Goal: Task Accomplishment & Management: Manage account settings

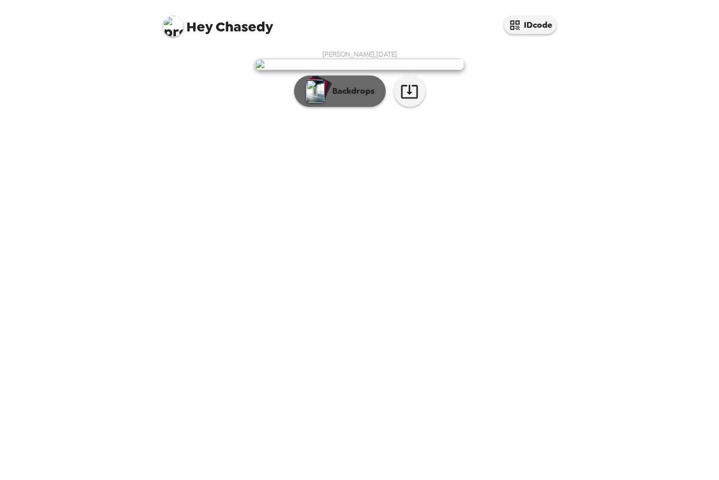
click at [326, 104] on div "button" at bounding box center [315, 91] width 21 height 26
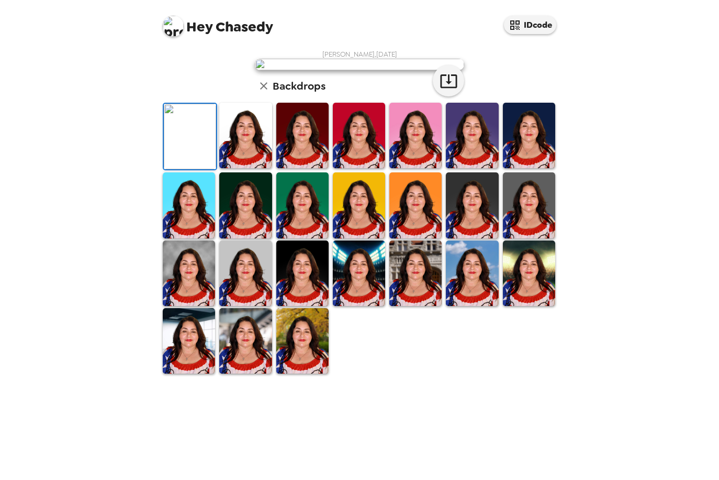
scroll to position [97, 0]
click at [248, 168] on img at bounding box center [245, 135] width 52 height 65
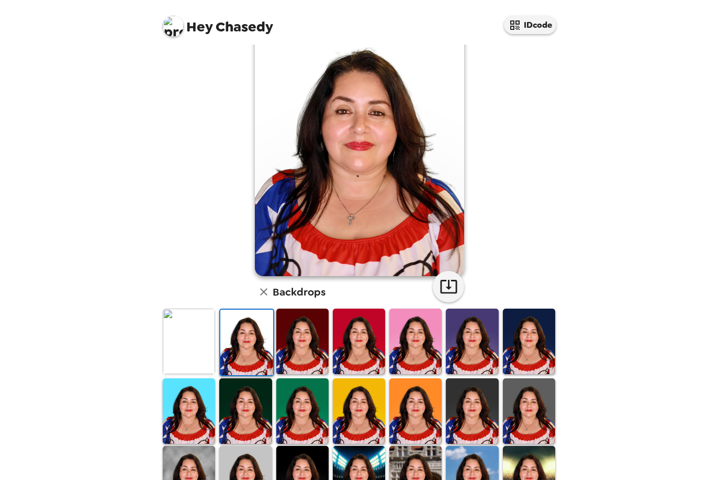
scroll to position [0, 0]
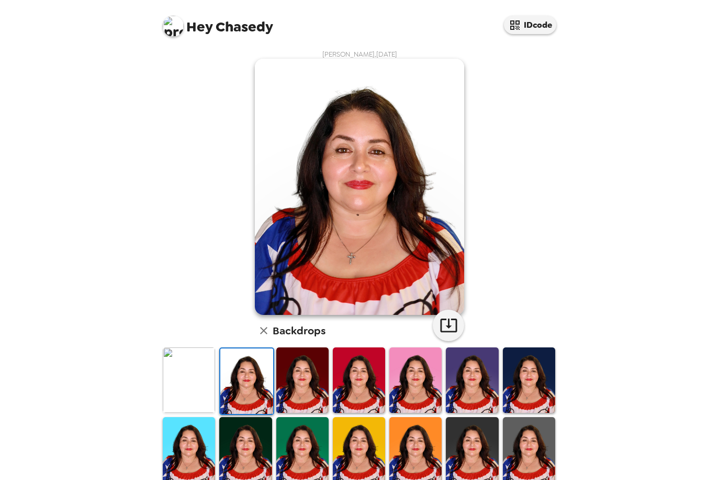
click at [296, 388] on img at bounding box center [302, 379] width 52 height 65
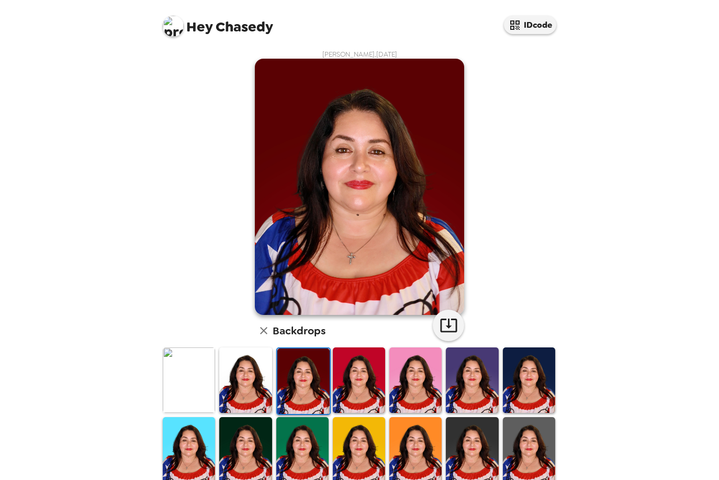
click at [345, 390] on img at bounding box center [359, 379] width 52 height 65
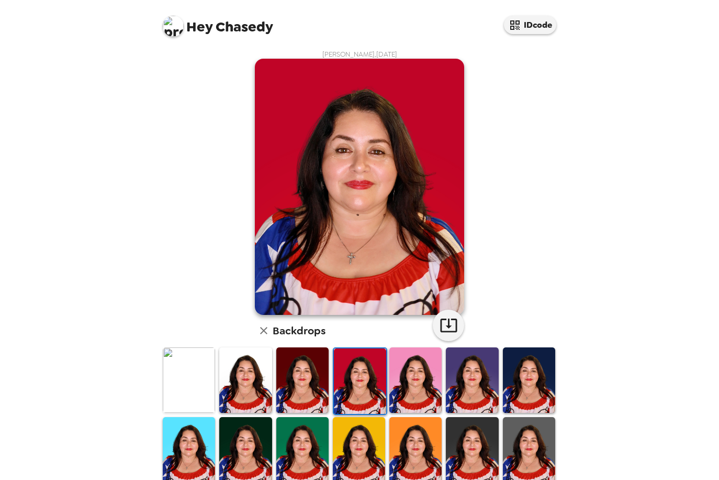
click at [413, 395] on img at bounding box center [416, 379] width 52 height 65
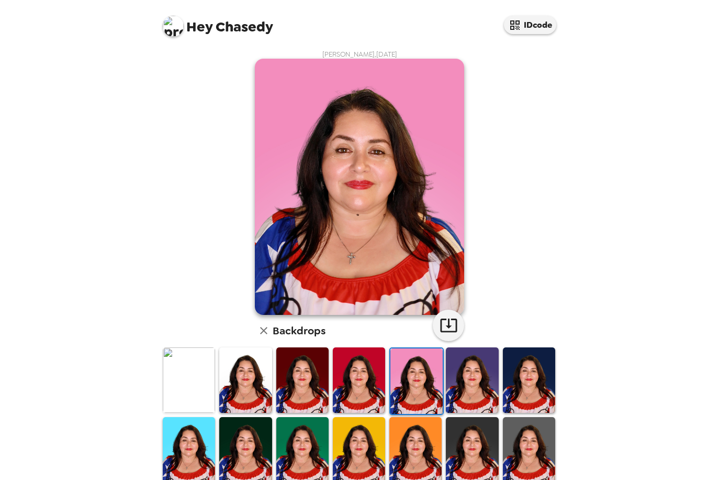
click at [472, 400] on img at bounding box center [472, 379] width 52 height 65
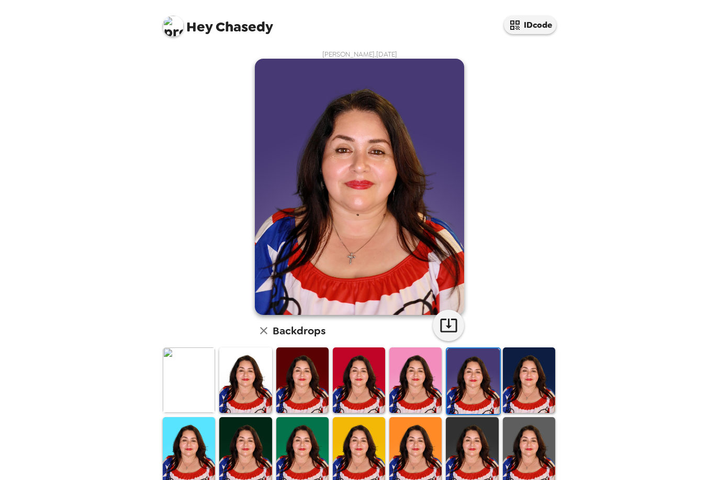
click at [507, 397] on img at bounding box center [529, 379] width 52 height 65
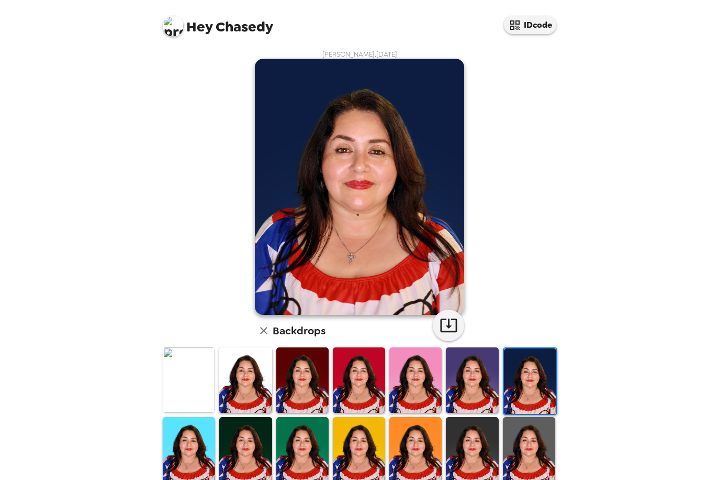
scroll to position [52, 0]
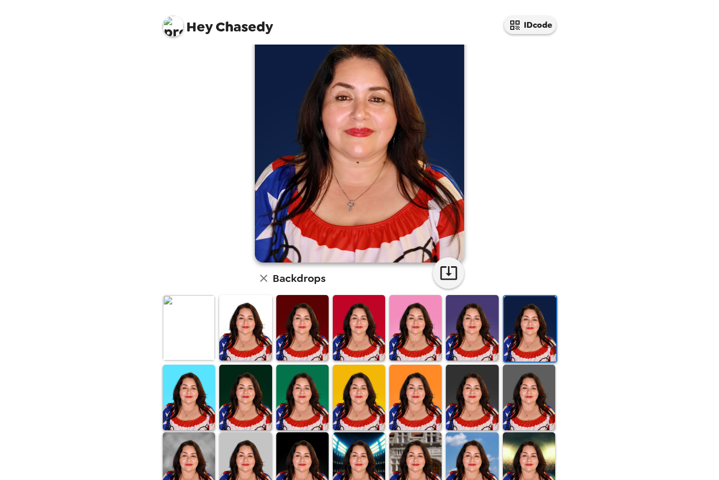
click at [183, 395] on img at bounding box center [189, 396] width 52 height 65
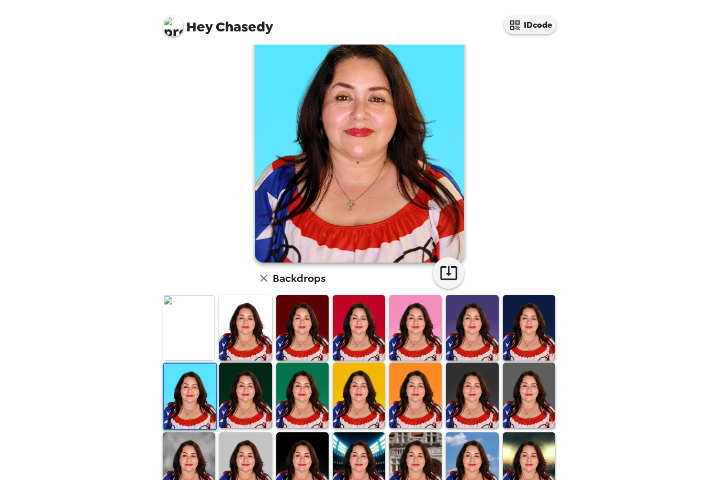
click at [246, 404] on img at bounding box center [245, 394] width 52 height 65
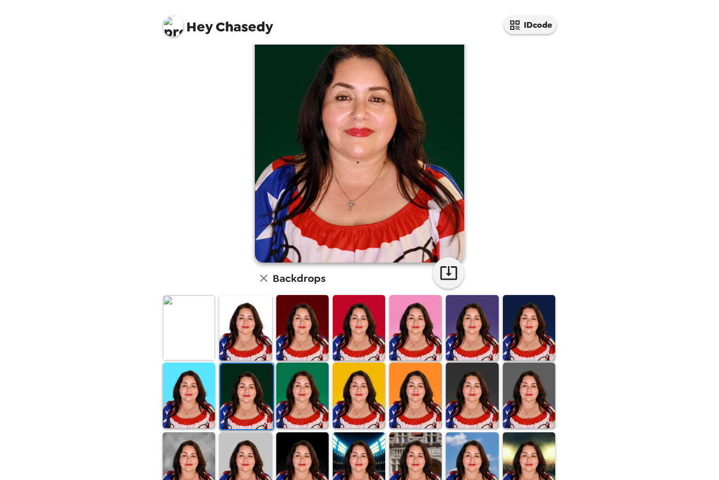
click at [320, 406] on img at bounding box center [302, 394] width 52 height 65
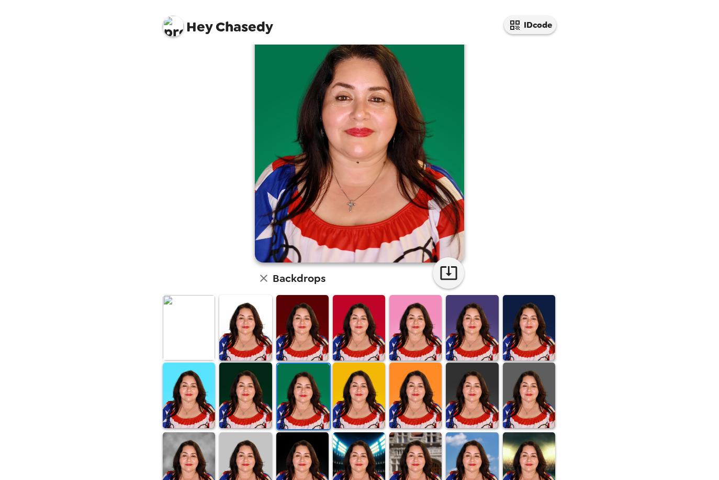
click at [370, 412] on img at bounding box center [359, 394] width 52 height 65
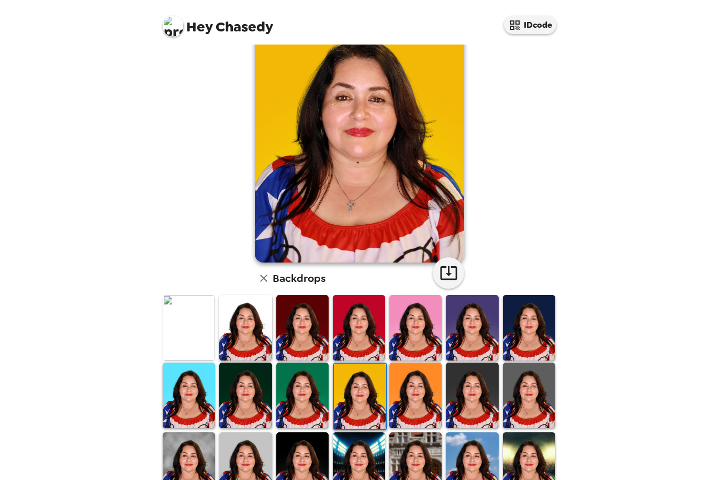
click at [416, 420] on img at bounding box center [416, 394] width 52 height 65
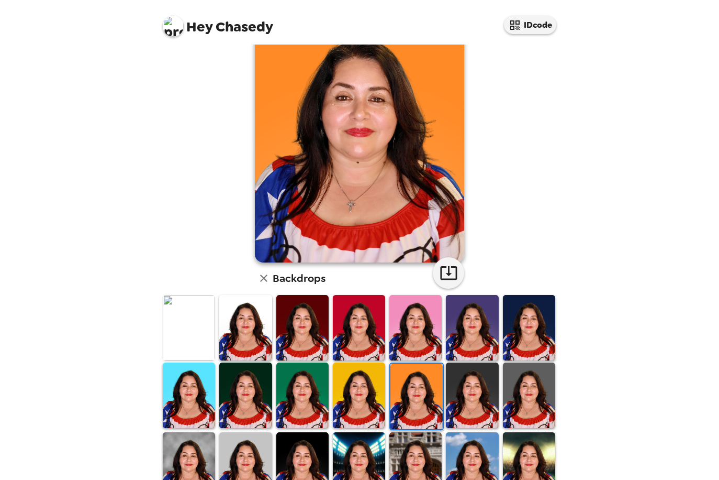
click at [464, 412] on img at bounding box center [472, 394] width 52 height 65
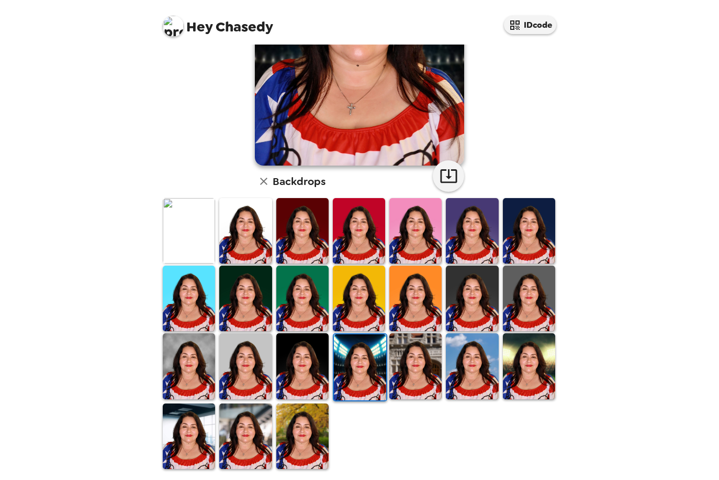
click at [415, 379] on img at bounding box center [416, 365] width 52 height 65
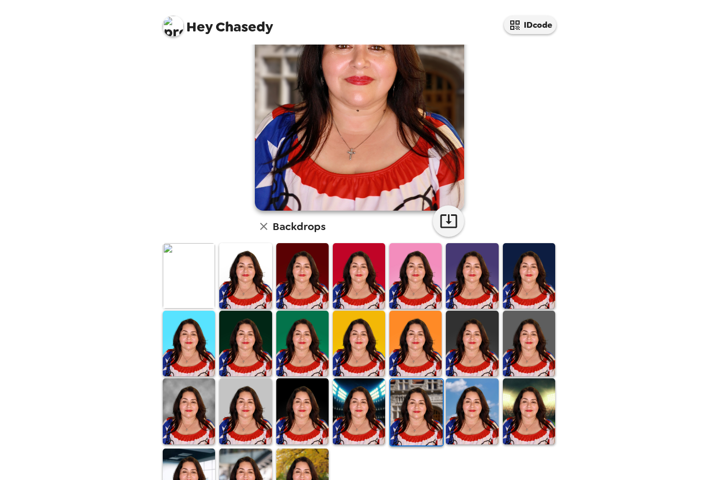
scroll to position [149, 0]
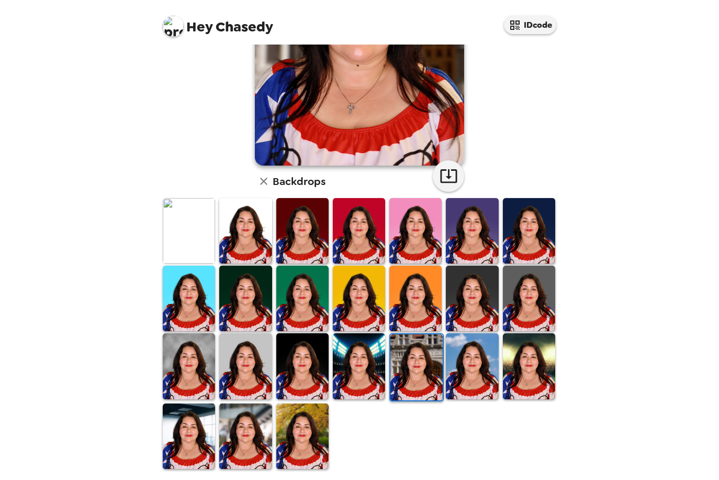
click at [449, 376] on img at bounding box center [472, 365] width 52 height 65
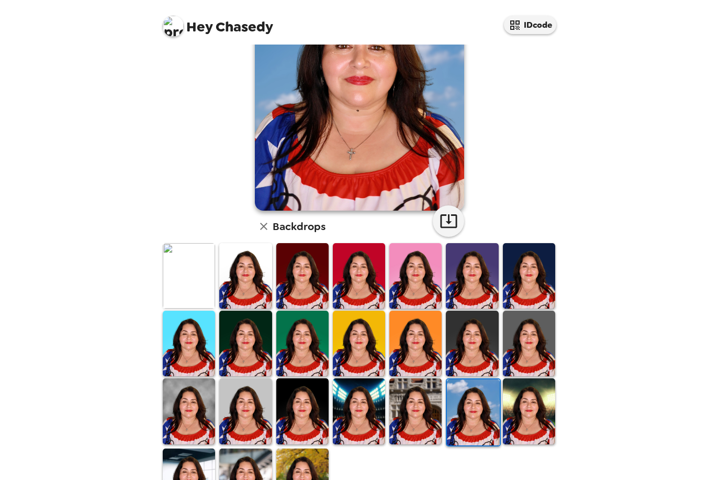
scroll to position [105, 0]
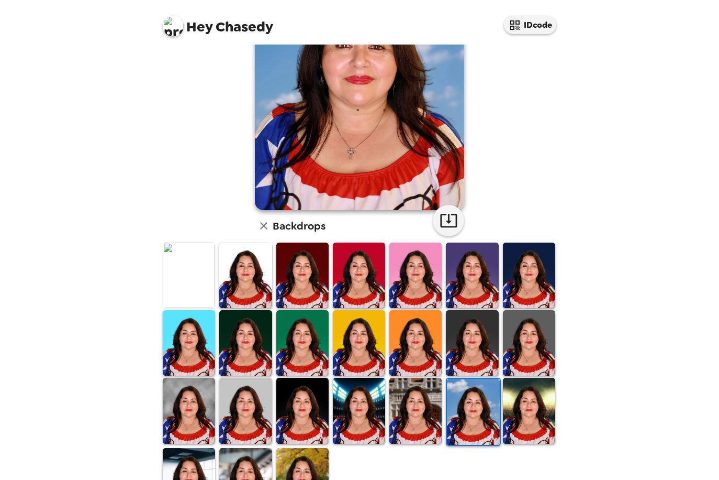
click at [516, 405] on img at bounding box center [529, 410] width 52 height 65
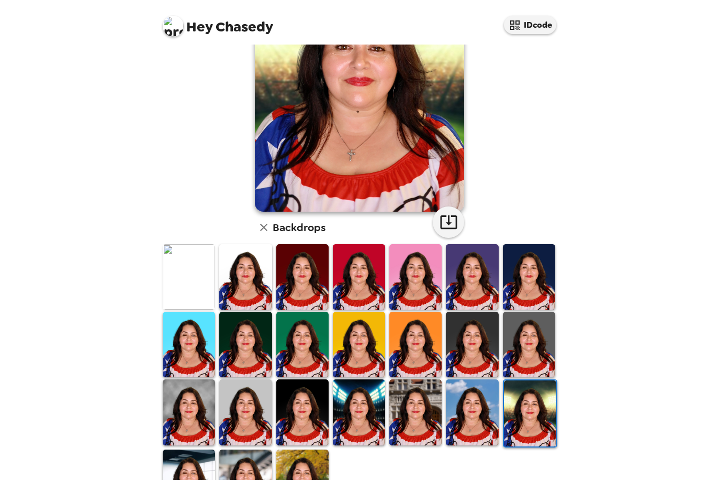
scroll to position [149, 0]
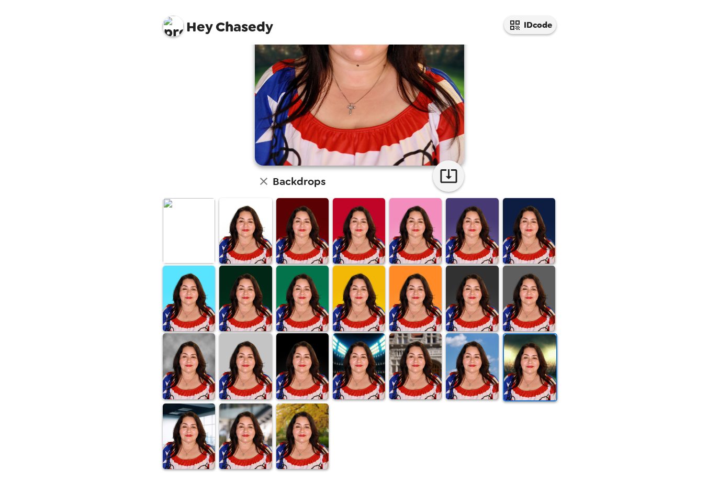
click at [189, 433] on img at bounding box center [189, 435] width 52 height 65
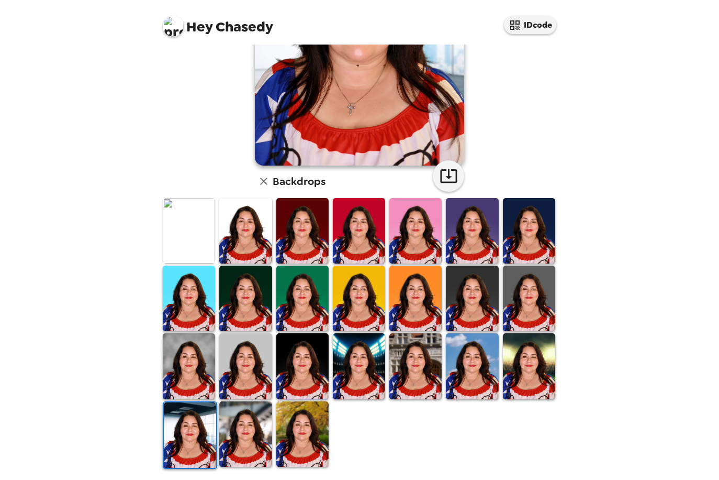
click at [225, 430] on img at bounding box center [245, 433] width 52 height 65
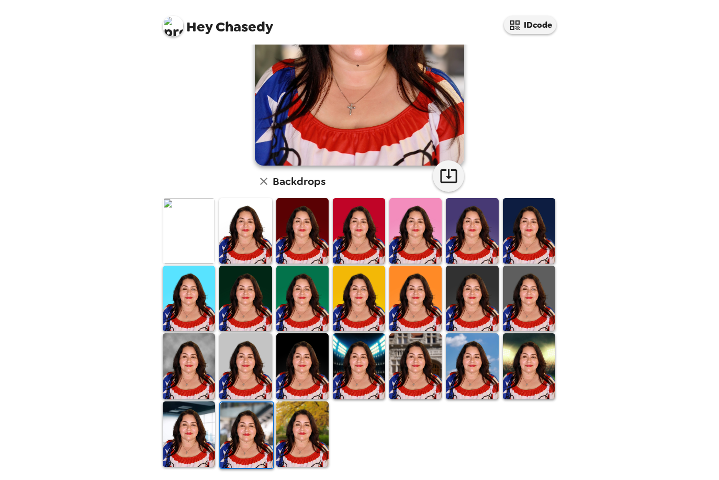
click at [292, 446] on img at bounding box center [302, 433] width 52 height 65
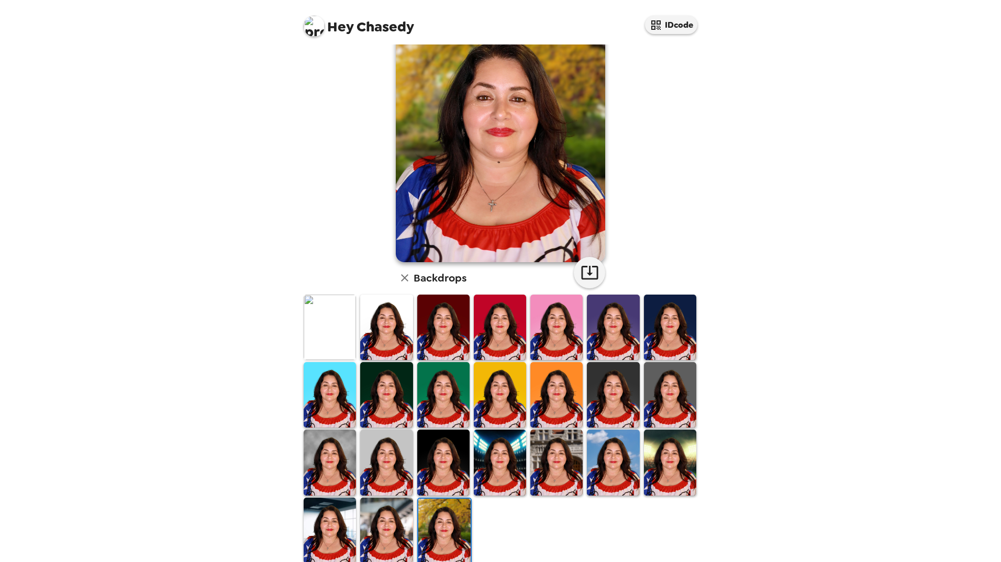
scroll to position [0, 0]
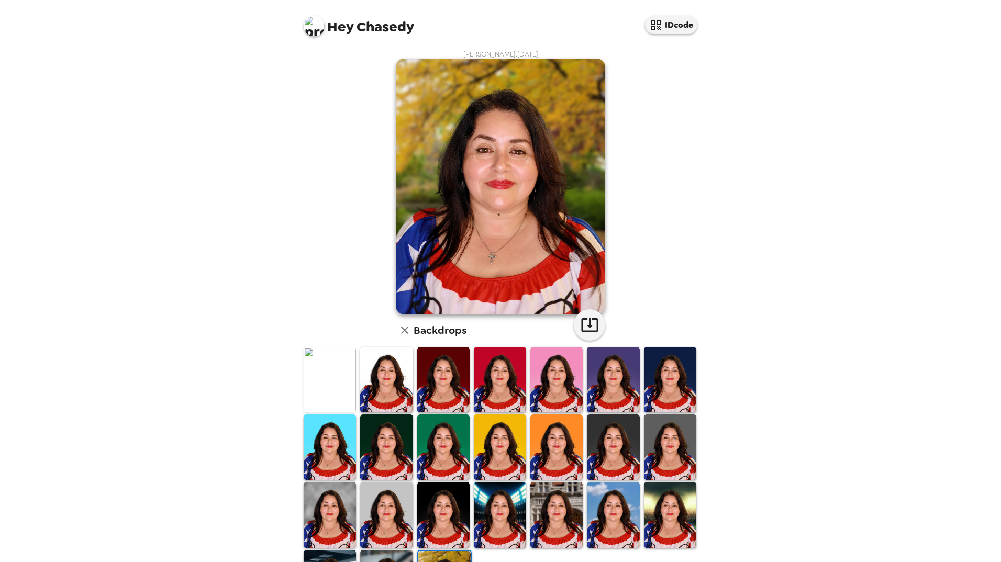
click at [589, 431] on img at bounding box center [613, 447] width 52 height 65
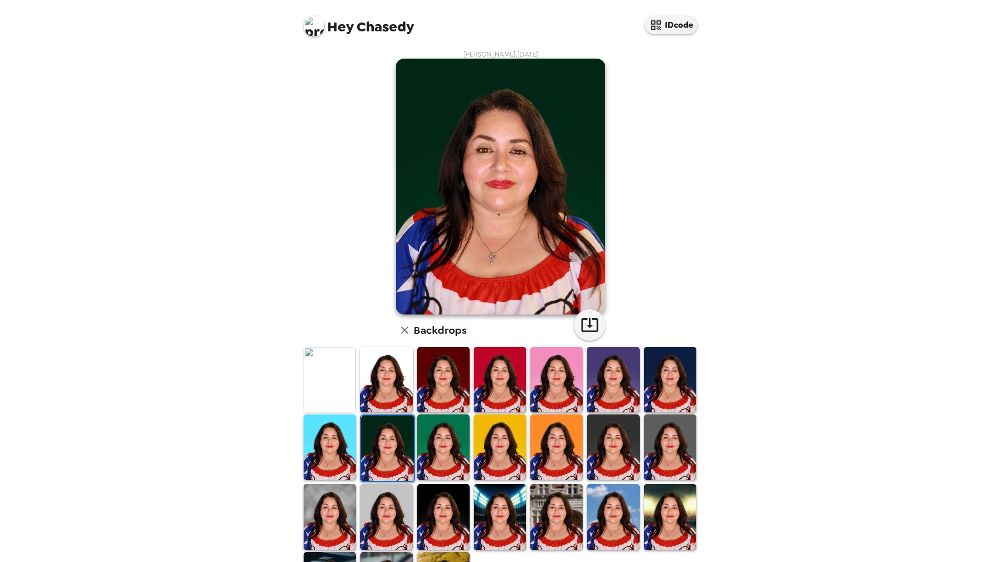
click at [684, 362] on img at bounding box center [670, 379] width 52 height 65
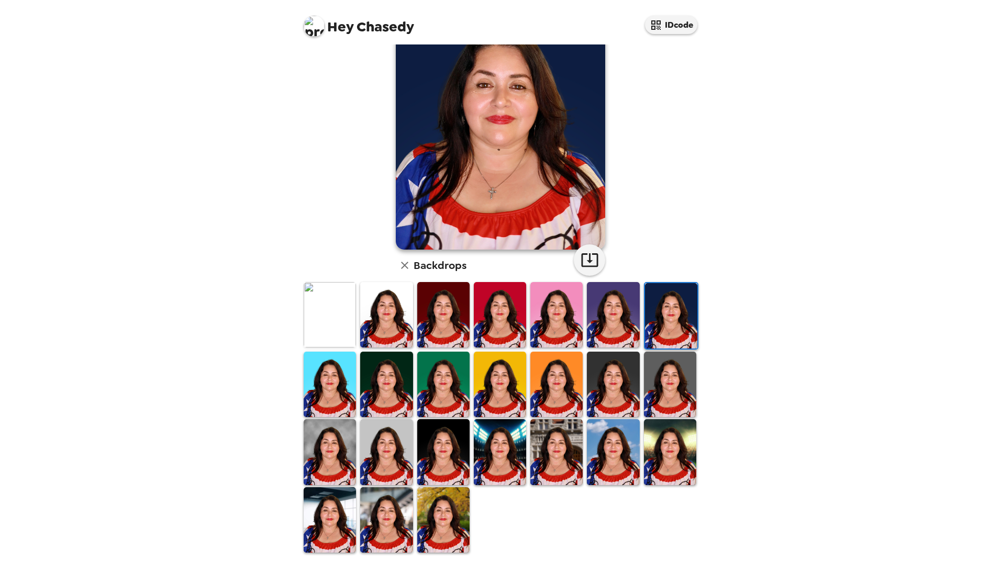
scroll to position [67, 0]
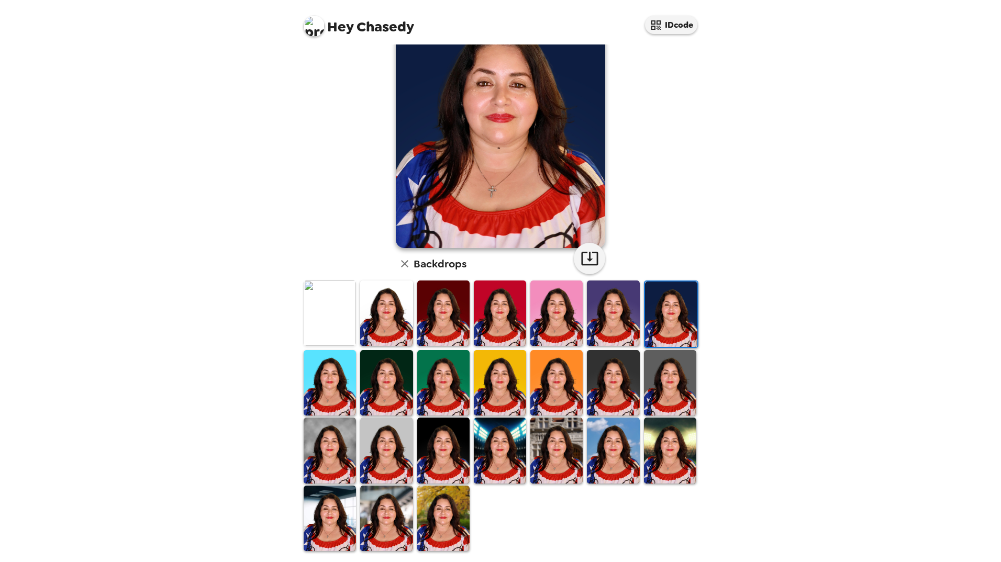
click at [342, 499] on img at bounding box center [330, 518] width 52 height 65
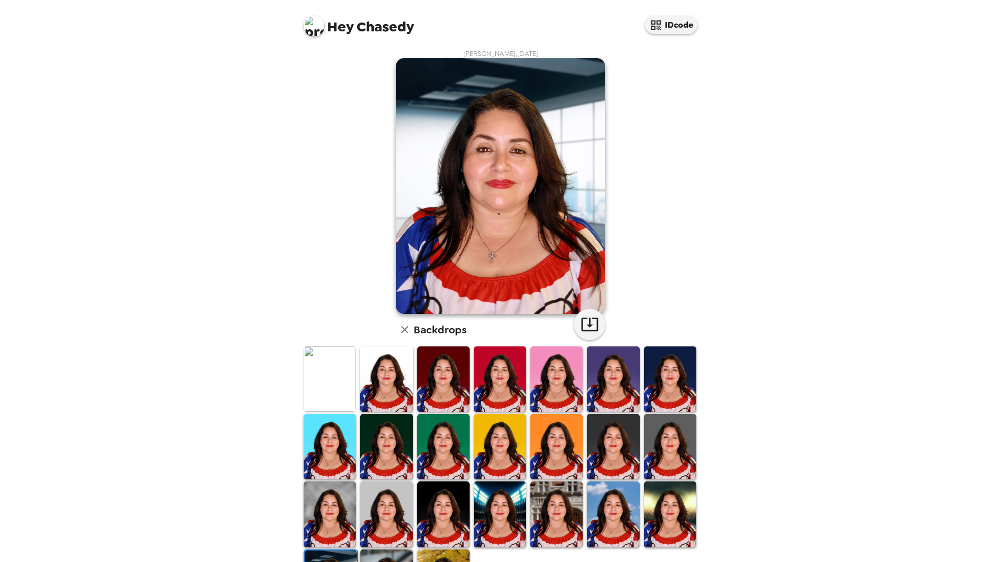
scroll to position [0, 0]
drag, startPoint x: 625, startPoint y: 487, endPoint x: 626, endPoint y: 511, distance: 23.6
click at [626, 487] on img at bounding box center [613, 514] width 52 height 65
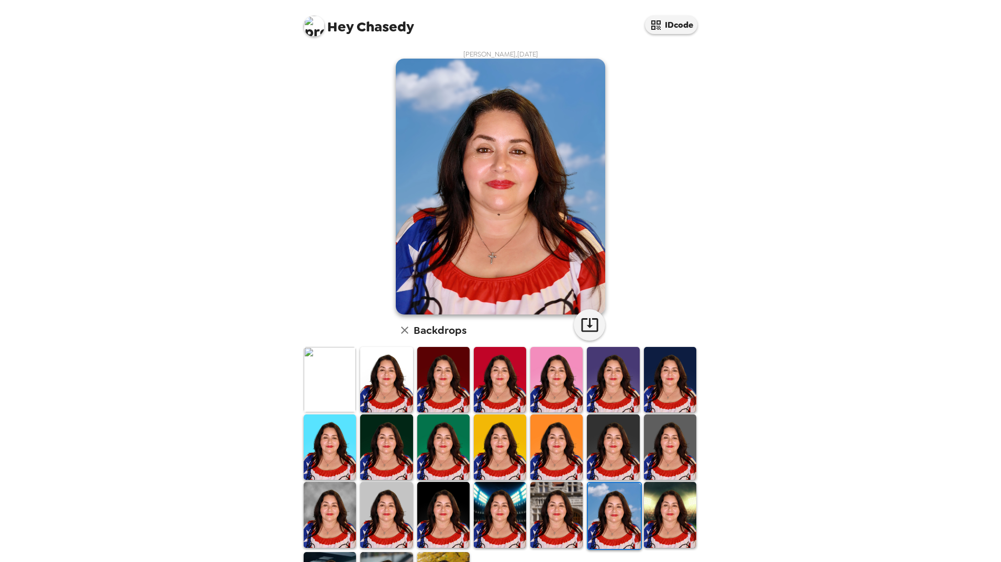
click at [397, 497] on img at bounding box center [386, 514] width 52 height 65
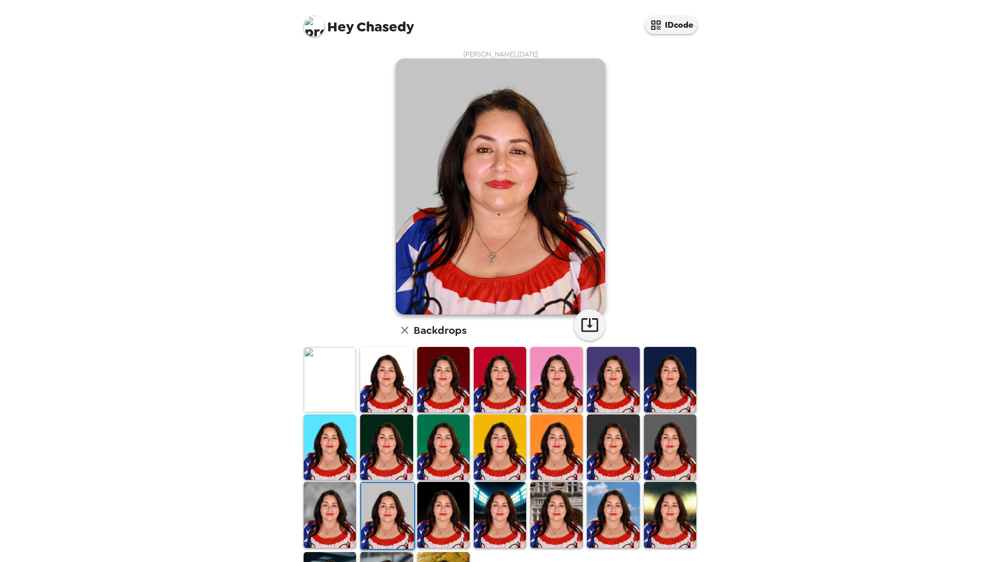
click at [314, 492] on img at bounding box center [330, 514] width 52 height 65
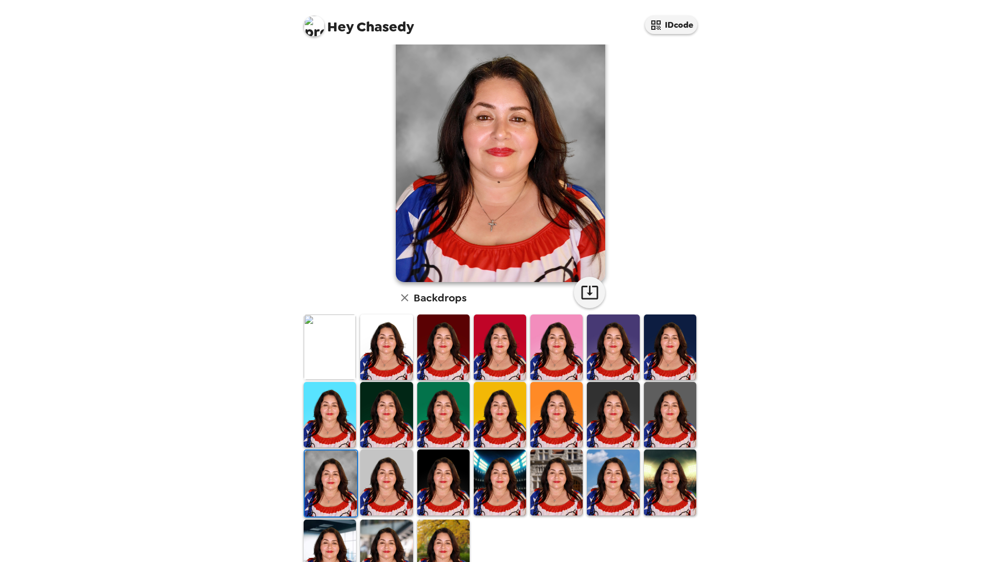
scroll to position [67, 0]
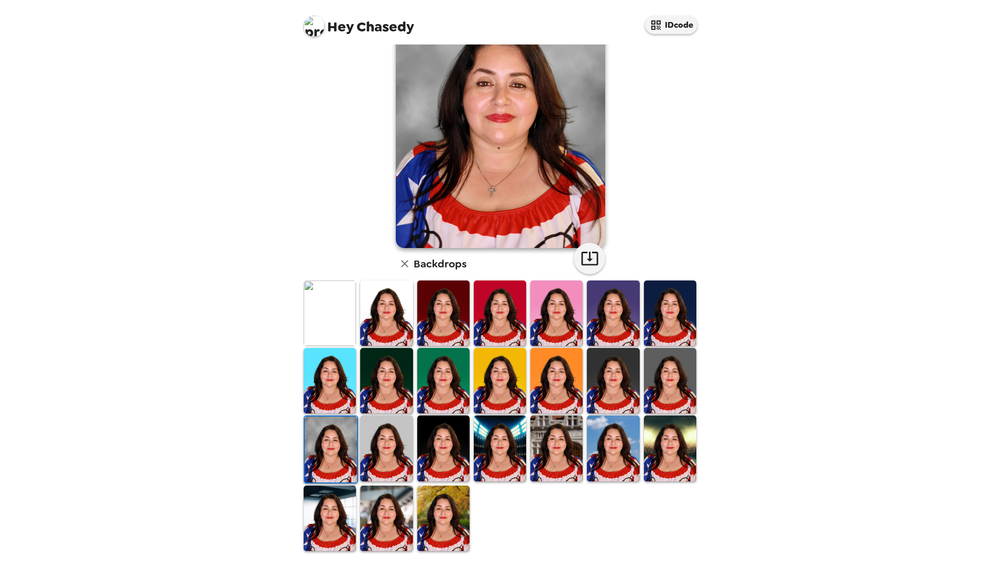
click at [447, 515] on img at bounding box center [443, 518] width 52 height 65
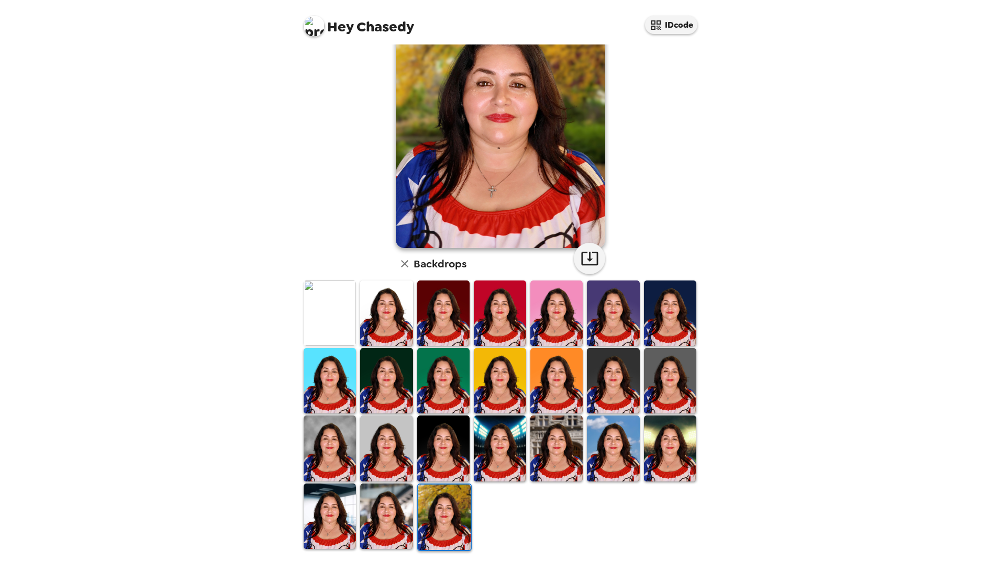
click at [376, 455] on img at bounding box center [386, 448] width 52 height 65
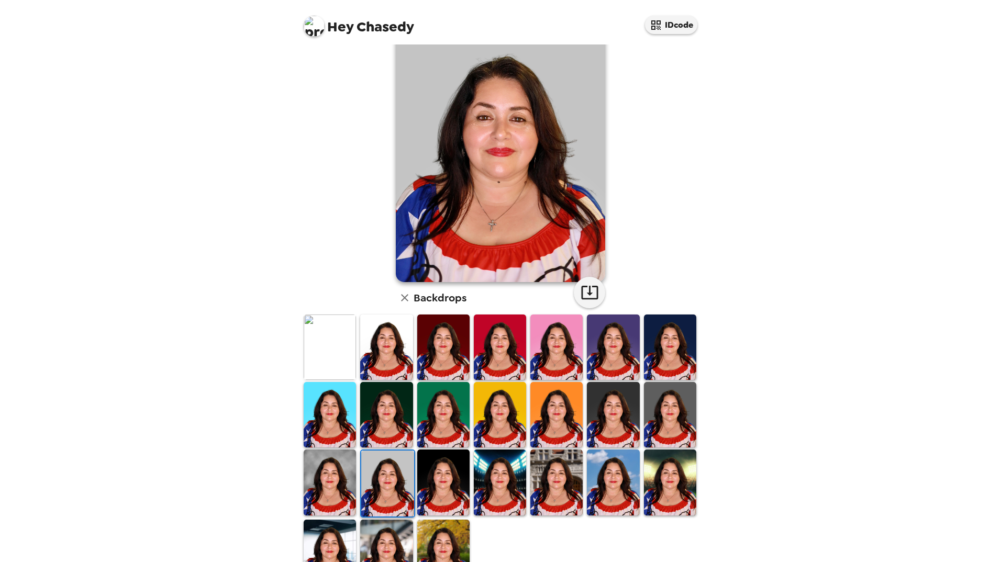
scroll to position [0, 0]
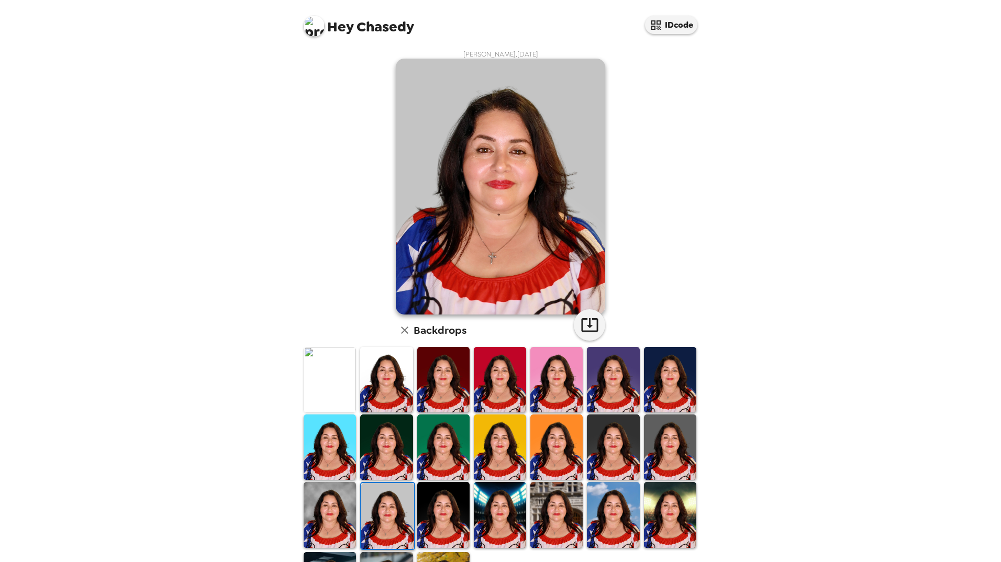
click at [662, 460] on img at bounding box center [670, 447] width 52 height 65
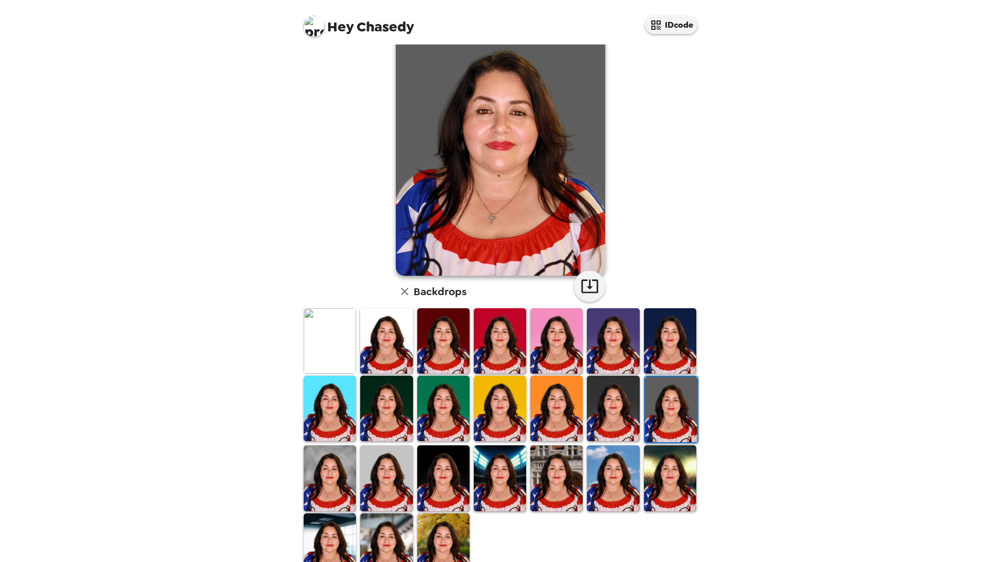
scroll to position [14, 0]
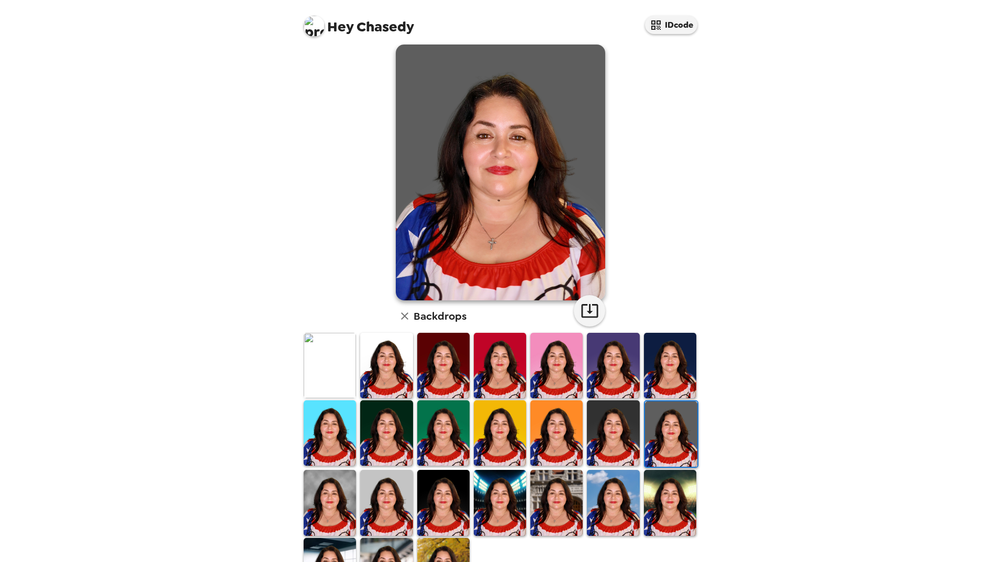
click at [312, 499] on img at bounding box center [330, 502] width 52 height 65
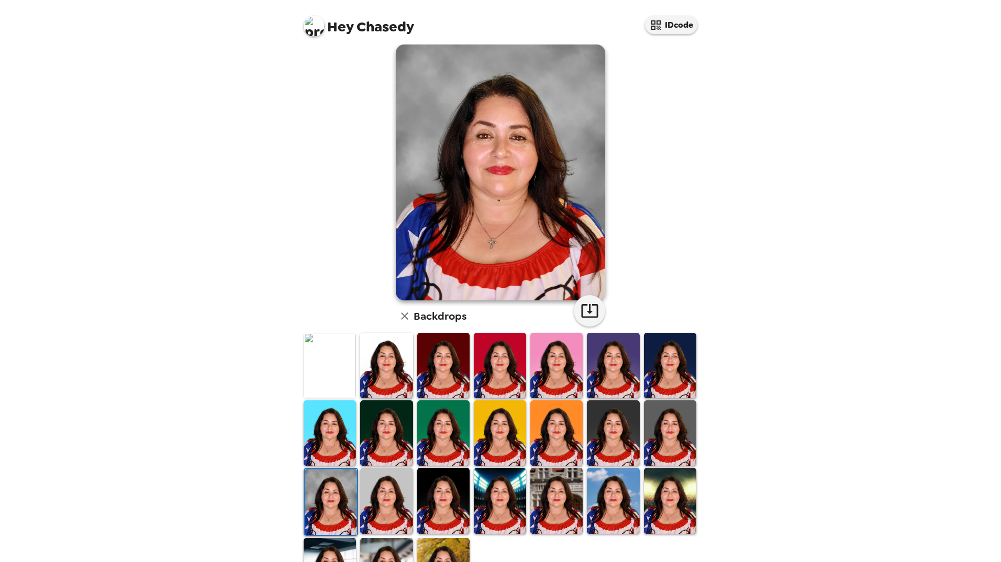
click at [316, 363] on img at bounding box center [330, 365] width 52 height 65
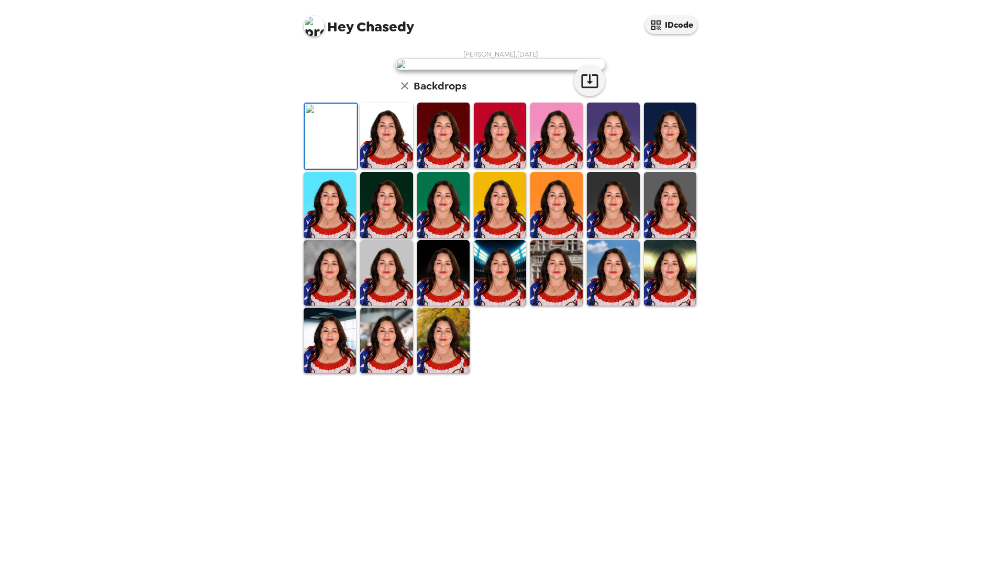
click at [340, 306] on img at bounding box center [330, 272] width 52 height 65
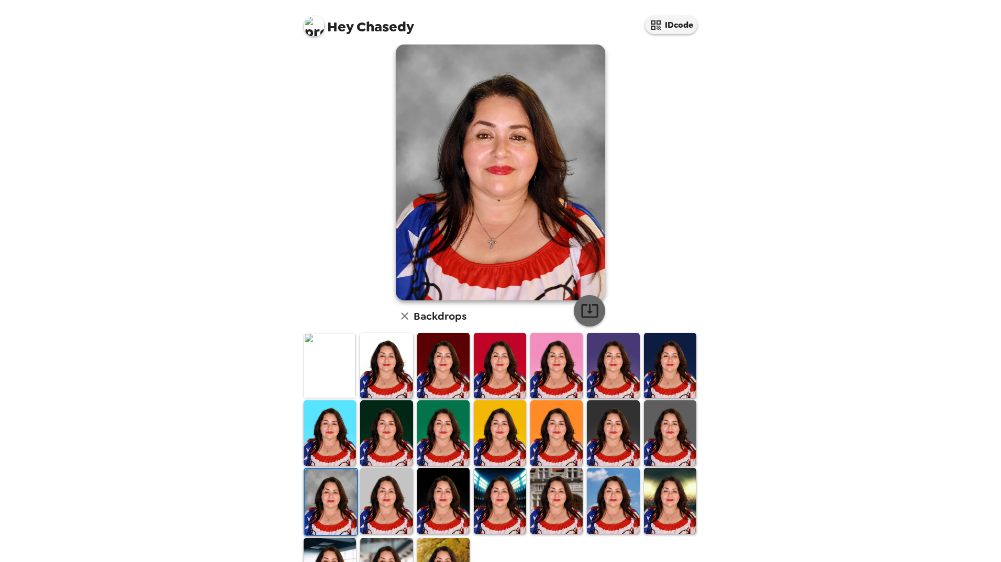
click at [585, 311] on icon "button" at bounding box center [590, 311] width 18 height 18
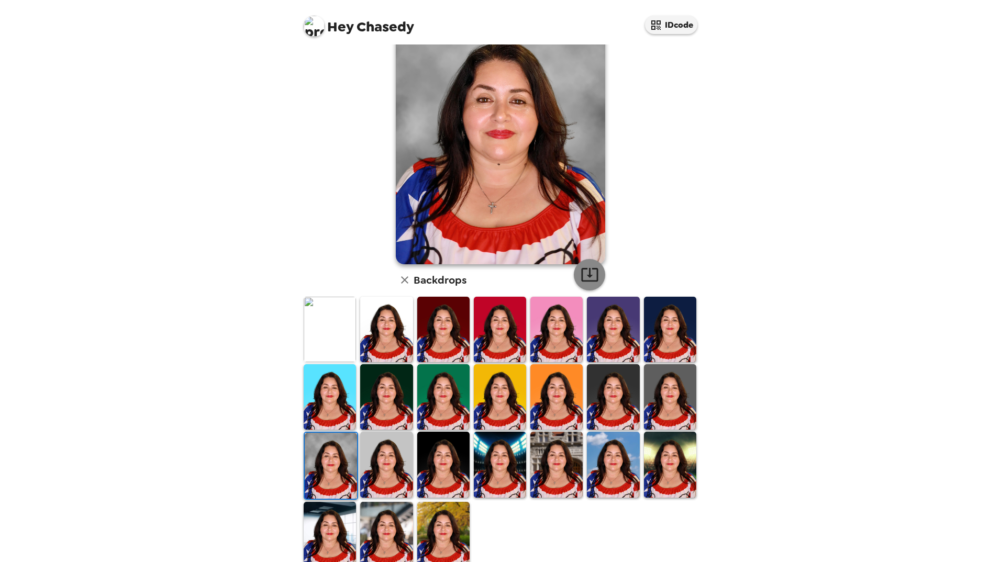
scroll to position [67, 0]
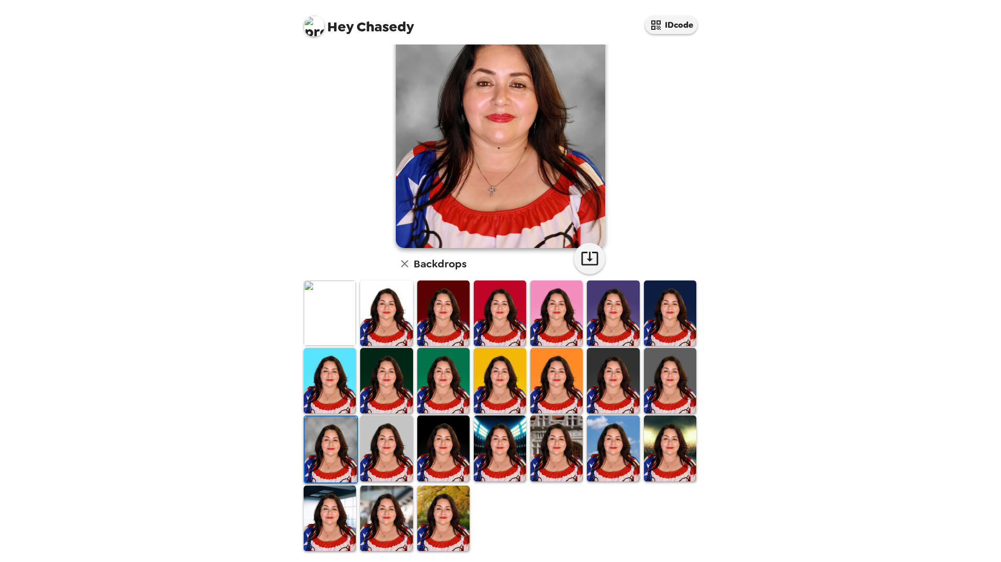
click at [449, 517] on img at bounding box center [443, 518] width 52 height 65
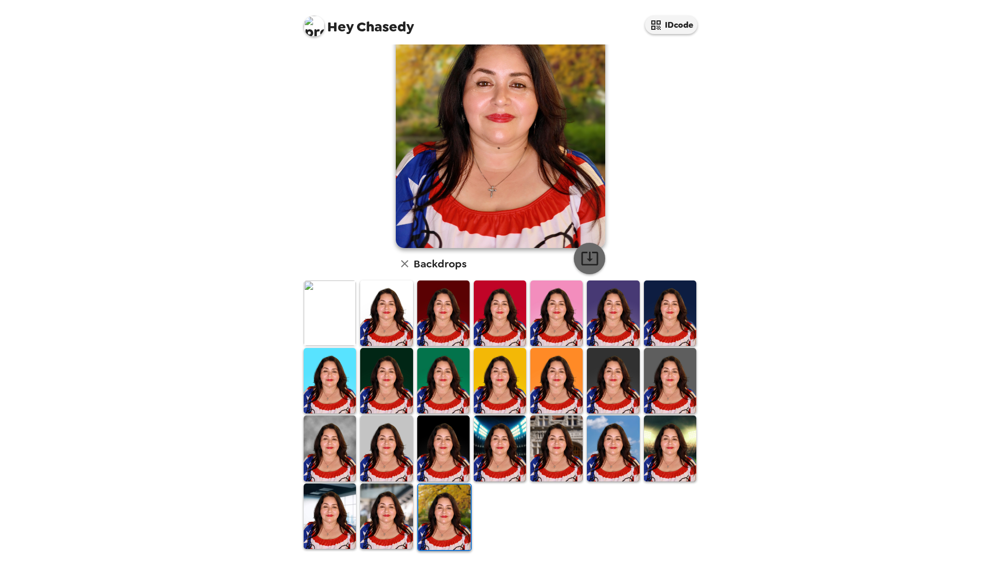
click at [591, 256] on icon "button" at bounding box center [590, 258] width 18 height 18
click at [351, 517] on img at bounding box center [330, 516] width 52 height 65
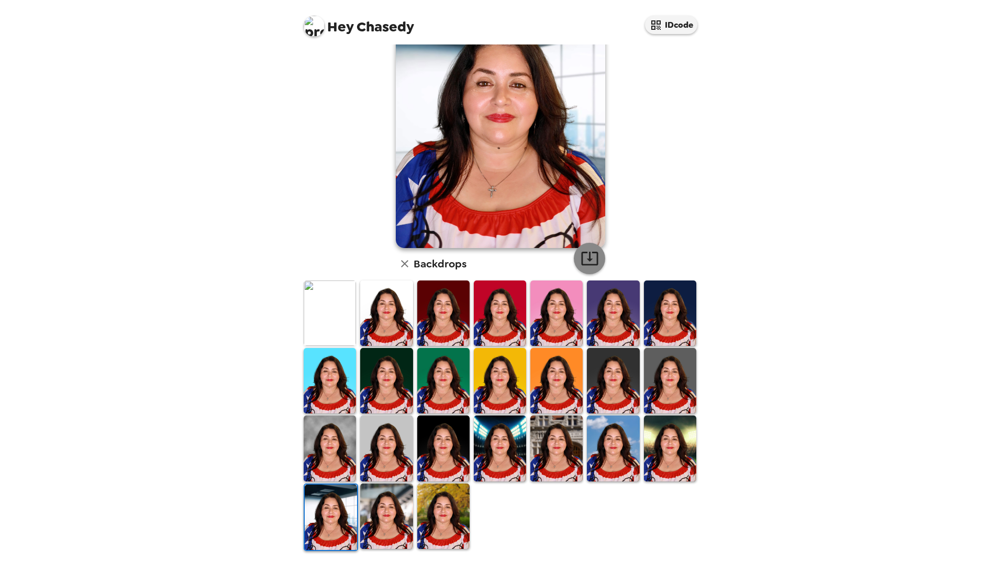
click at [586, 259] on icon "button" at bounding box center [590, 258] width 18 height 18
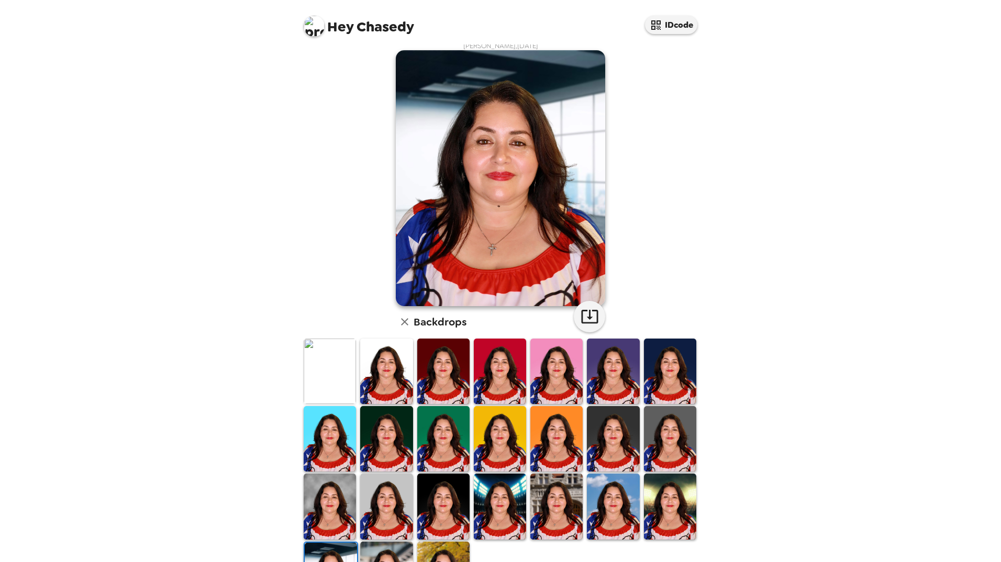
scroll to position [0, 0]
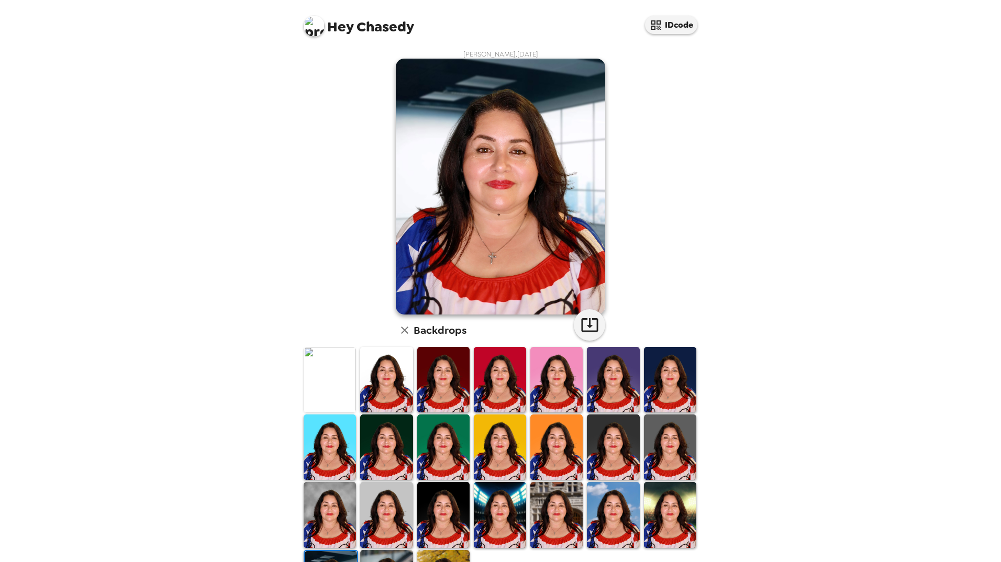
click at [626, 446] on img at bounding box center [613, 447] width 52 height 65
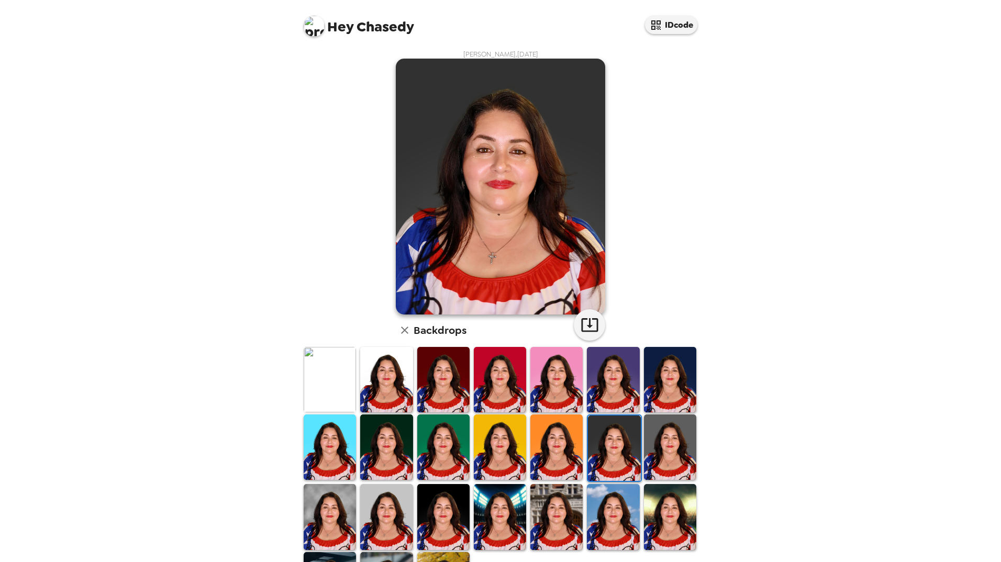
click at [653, 447] on img at bounding box center [670, 447] width 52 height 65
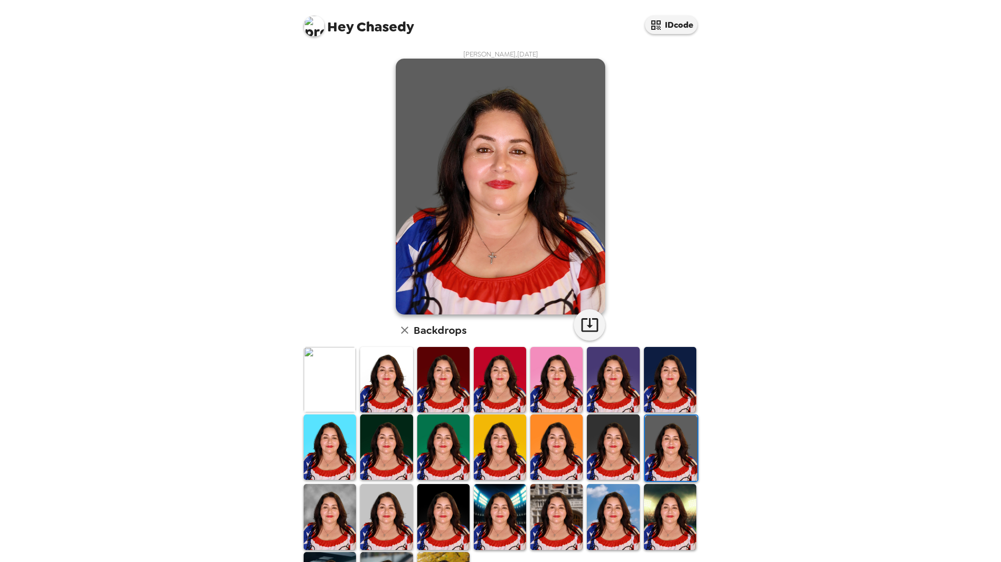
click at [546, 449] on img at bounding box center [556, 447] width 52 height 65
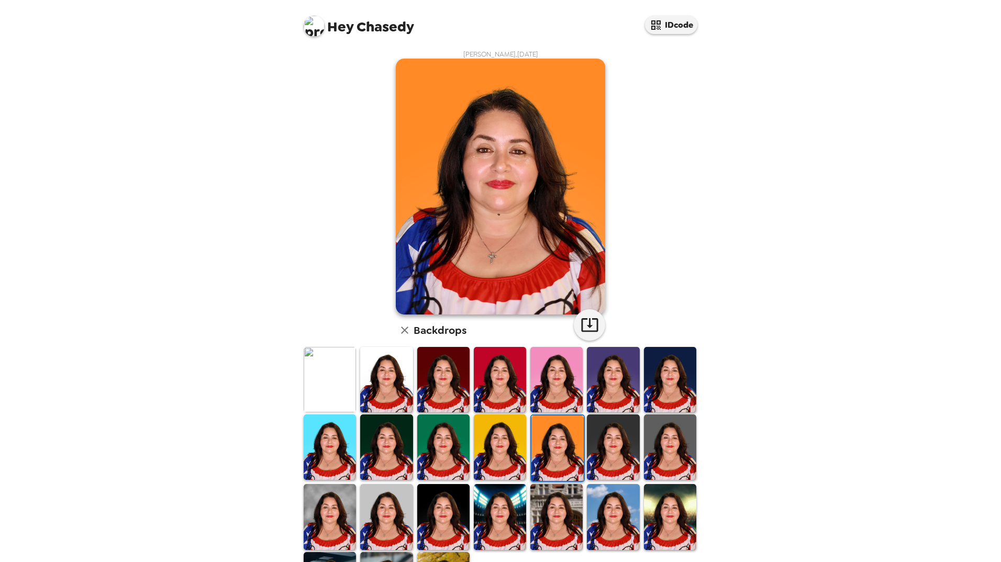
click at [490, 445] on img at bounding box center [500, 447] width 52 height 65
